Goal: Connect with others: Connect with others

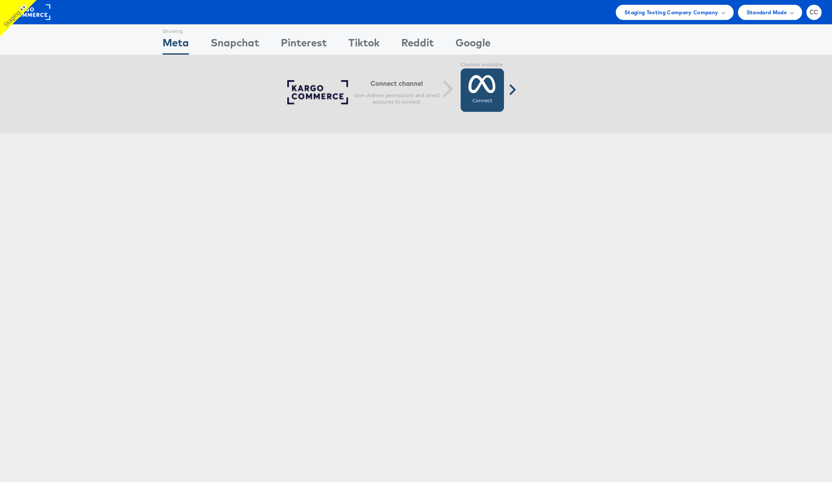
click at [486, 93] on icon at bounding box center [482, 84] width 27 height 22
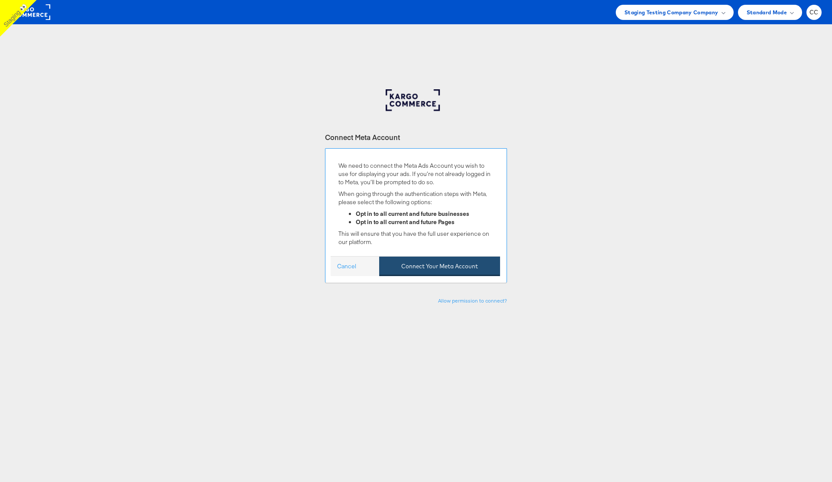
click at [454, 266] on button "Connect Your Meta Account" at bounding box center [439, 267] width 121 height 20
